Goal: Book appointment/travel/reservation

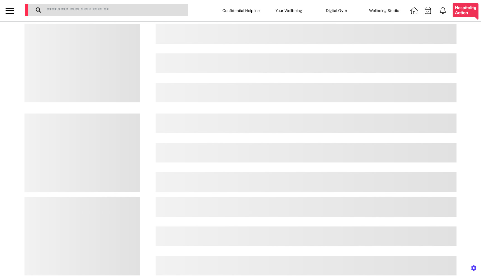
select select "**"
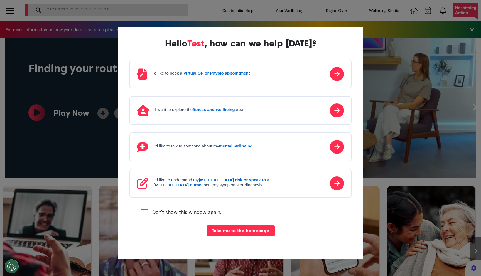
scroll to position [0, 240]
click at [231, 231] on button "Take me to the homepage" at bounding box center [240, 230] width 68 height 11
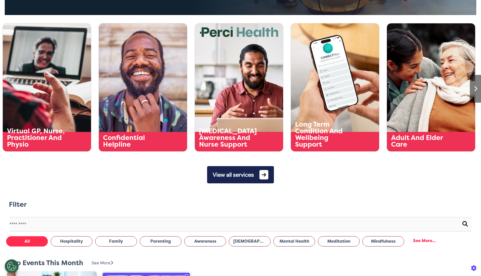
scroll to position [166, 0]
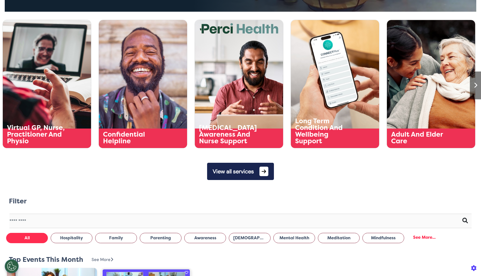
click at [260, 175] on button "View all services" at bounding box center [240, 171] width 67 height 17
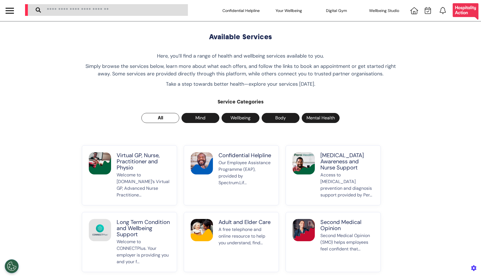
click at [169, 171] on div "Virtual GP, Nurse, Practitioner and Physio Welcome to [DOMAIN_NAME]’s Virtual G…" at bounding box center [143, 175] width 53 height 46
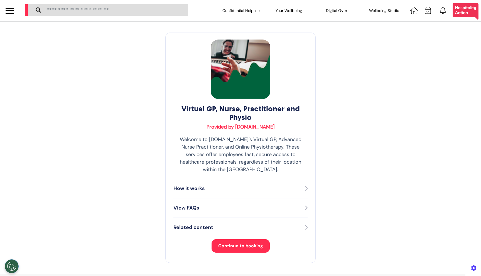
click at [250, 243] on span "Continue to booking" at bounding box center [240, 246] width 45 height 6
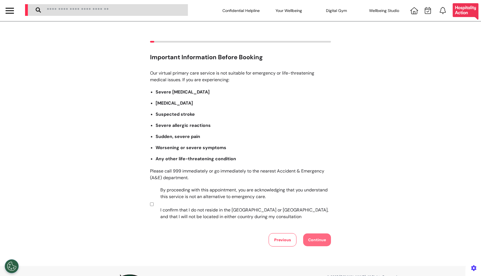
click at [257, 205] on label "By proceeding with this appointment, you are acknowledging that you understand …" at bounding box center [242, 203] width 174 height 33
click at [321, 240] on button "Continue" at bounding box center [317, 239] width 28 height 13
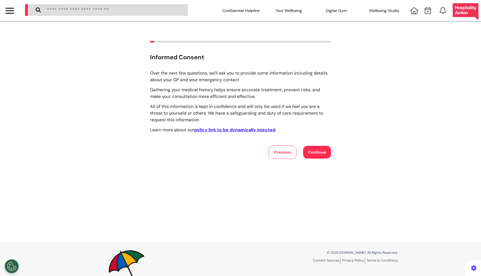
click at [313, 157] on button "Continue" at bounding box center [317, 152] width 28 height 13
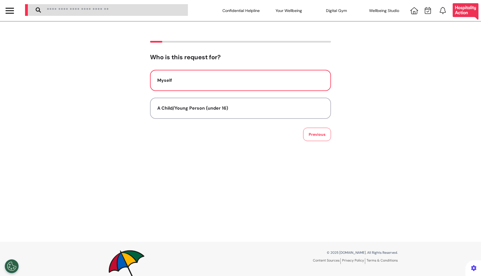
click at [283, 77] on div "Myself" at bounding box center [240, 80] width 166 height 7
select select "****"
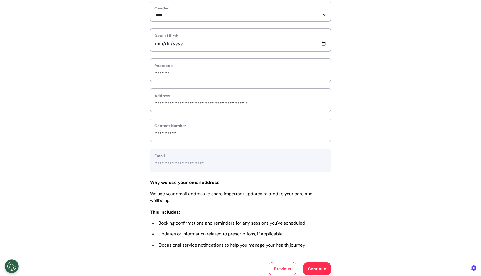
scroll to position [153, 0]
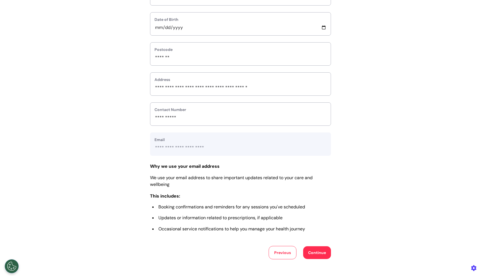
click at [317, 252] on button "Continue" at bounding box center [317, 252] width 28 height 13
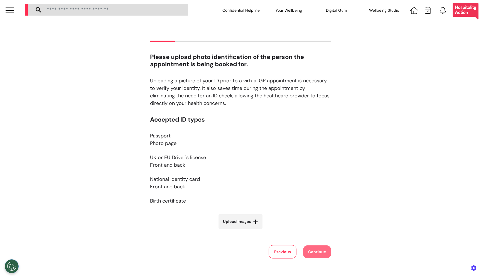
scroll to position [0, 0]
click at [239, 221] on span "Upload Images" at bounding box center [237, 222] width 28 height 6
click at [239, 231] on input "Upload Images" at bounding box center [240, 234] width 66 height 6
type input "**********"
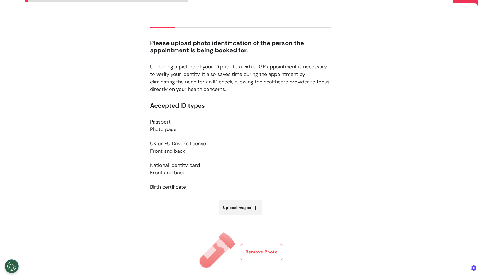
scroll to position [48, 0]
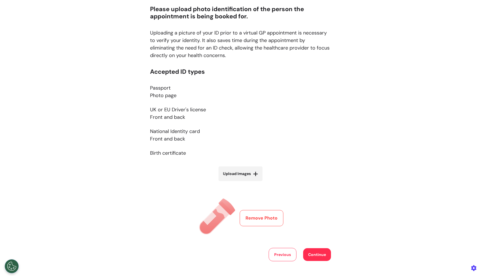
click at [312, 250] on button "Continue" at bounding box center [317, 254] width 28 height 13
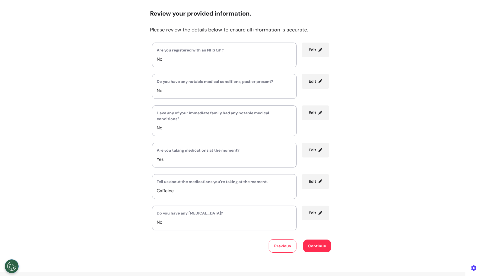
scroll to position [41, 0]
